Goal: Task Accomplishment & Management: Manage account settings

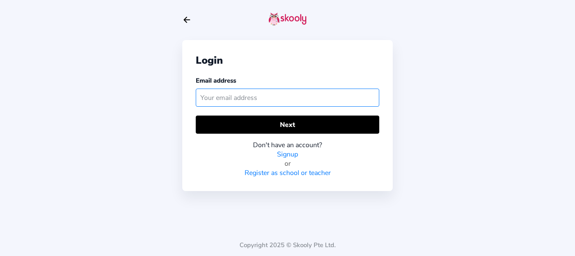
click at [253, 101] on input "text" at bounding box center [288, 97] width 184 height 18
paste input "[EMAIL_ADDRESS][DOMAIN_NAME]"
type input "[EMAIL_ADDRESS][DOMAIN_NAME]"
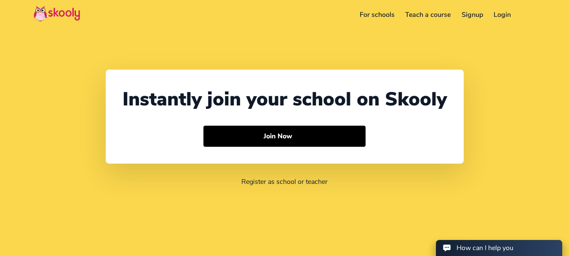
select select "91"
select select "[GEOGRAPHIC_DATA]"
select select "[GEOGRAPHIC_DATA]/[GEOGRAPHIC_DATA]"
click at [505, 16] on link "Login" at bounding box center [503, 14] width 28 height 13
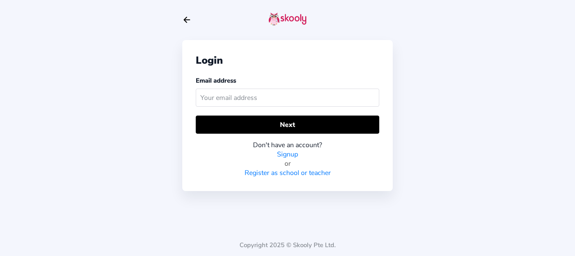
click at [294, 95] on input "text" at bounding box center [288, 97] width 184 height 18
type input "skoolyacademy@gmail.c"
type input "[EMAIL_ADDRESS][DOMAIN_NAME]"
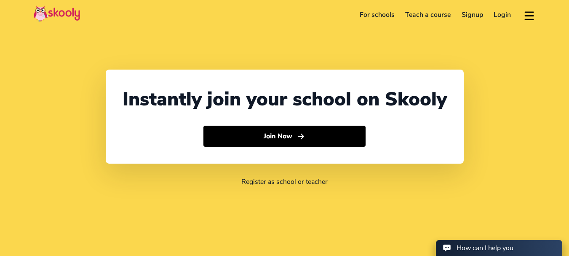
select select "91"
select select "India"
select select "Asia/Kolkata"
click at [499, 17] on link "Login" at bounding box center [503, 14] width 28 height 13
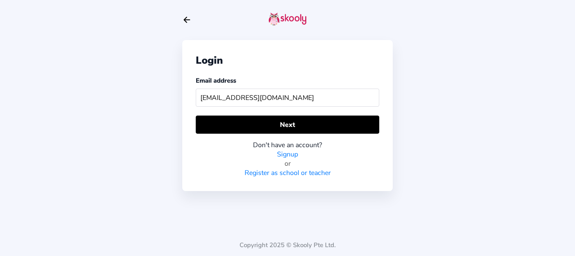
type input "[EMAIL_ADDRESS][DOMAIN_NAME]"
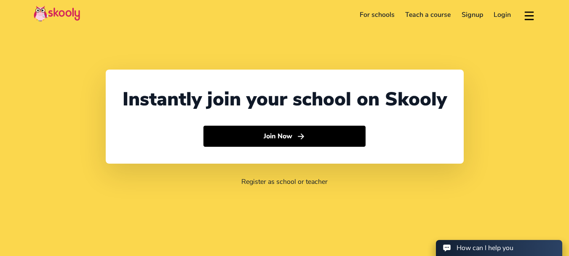
select select "61"
select select "[GEOGRAPHIC_DATA]"
select select "[GEOGRAPHIC_DATA]/[GEOGRAPHIC_DATA]"
click at [504, 16] on link "Login" at bounding box center [503, 14] width 28 height 13
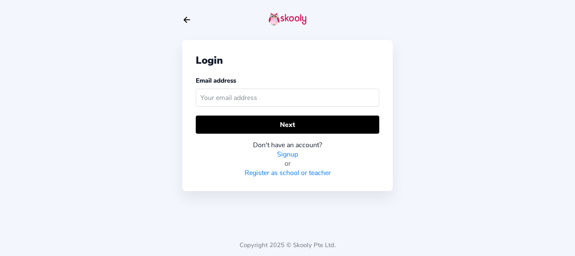
click at [260, 102] on input "text" at bounding box center [288, 97] width 184 height 18
type input "skoolyacademy@gmail.com"
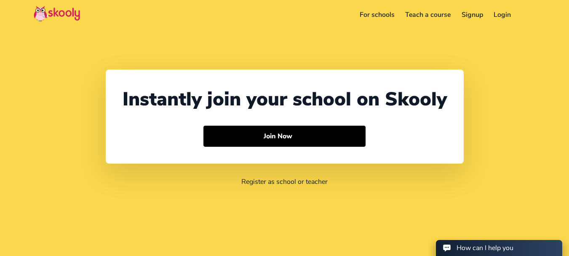
click at [500, 14] on link "Login" at bounding box center [503, 14] width 28 height 13
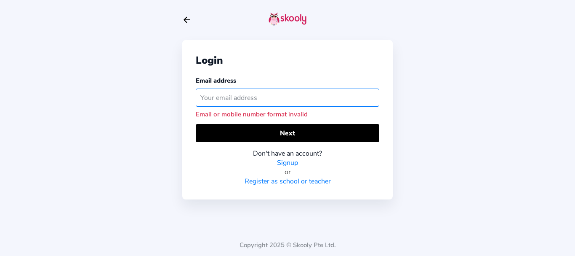
paste input "[EMAIL_ADDRESS][DOMAIN_NAME]"
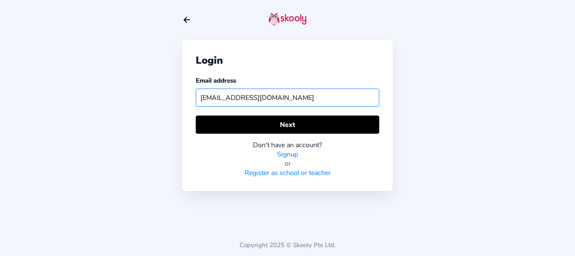
type input "[EMAIL_ADDRESS][DOMAIN_NAME]"
